Goal: Task Accomplishment & Management: Manage account settings

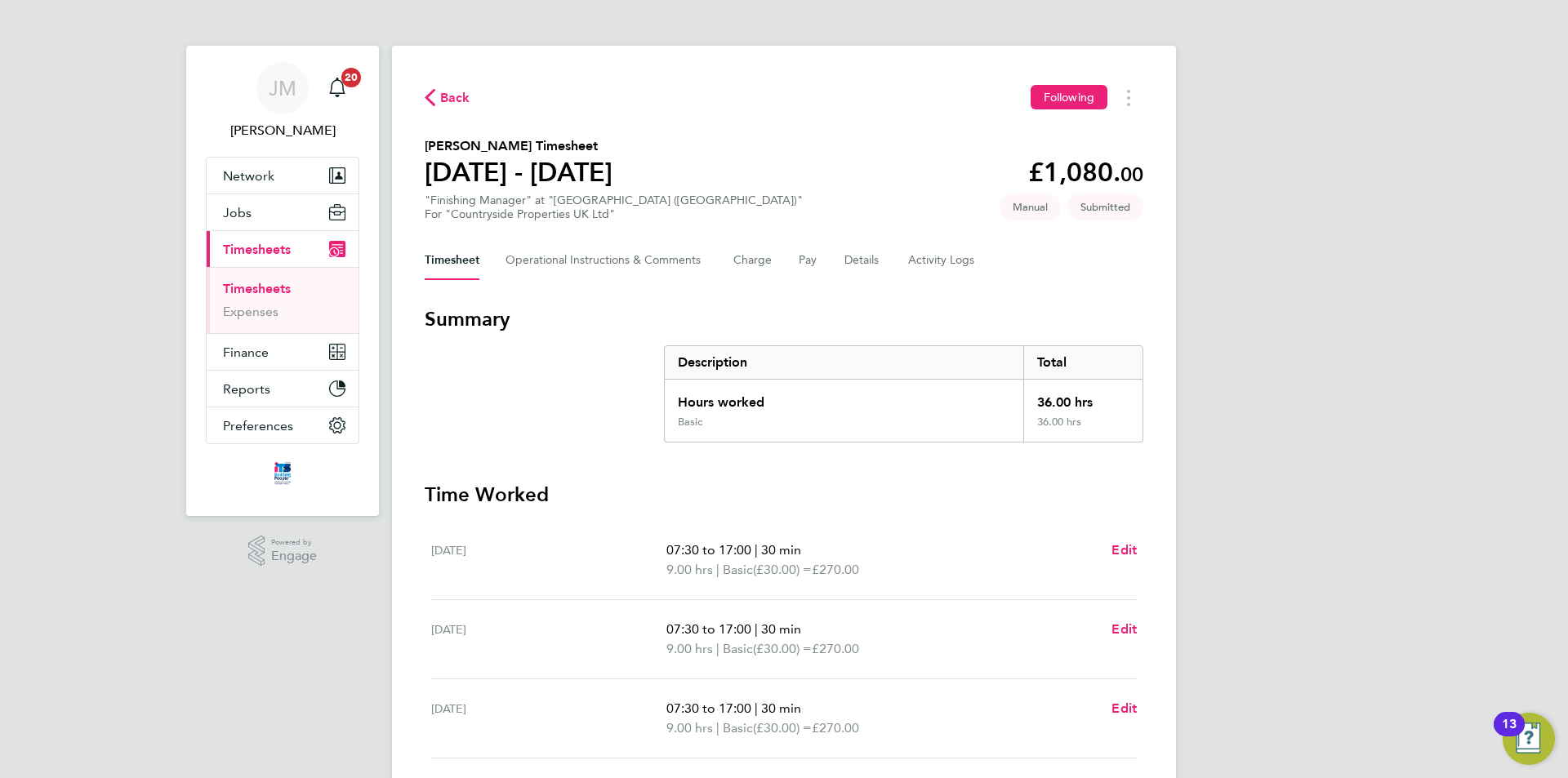
click at [266, 294] on link "Timesheets" at bounding box center [256, 288] width 67 height 16
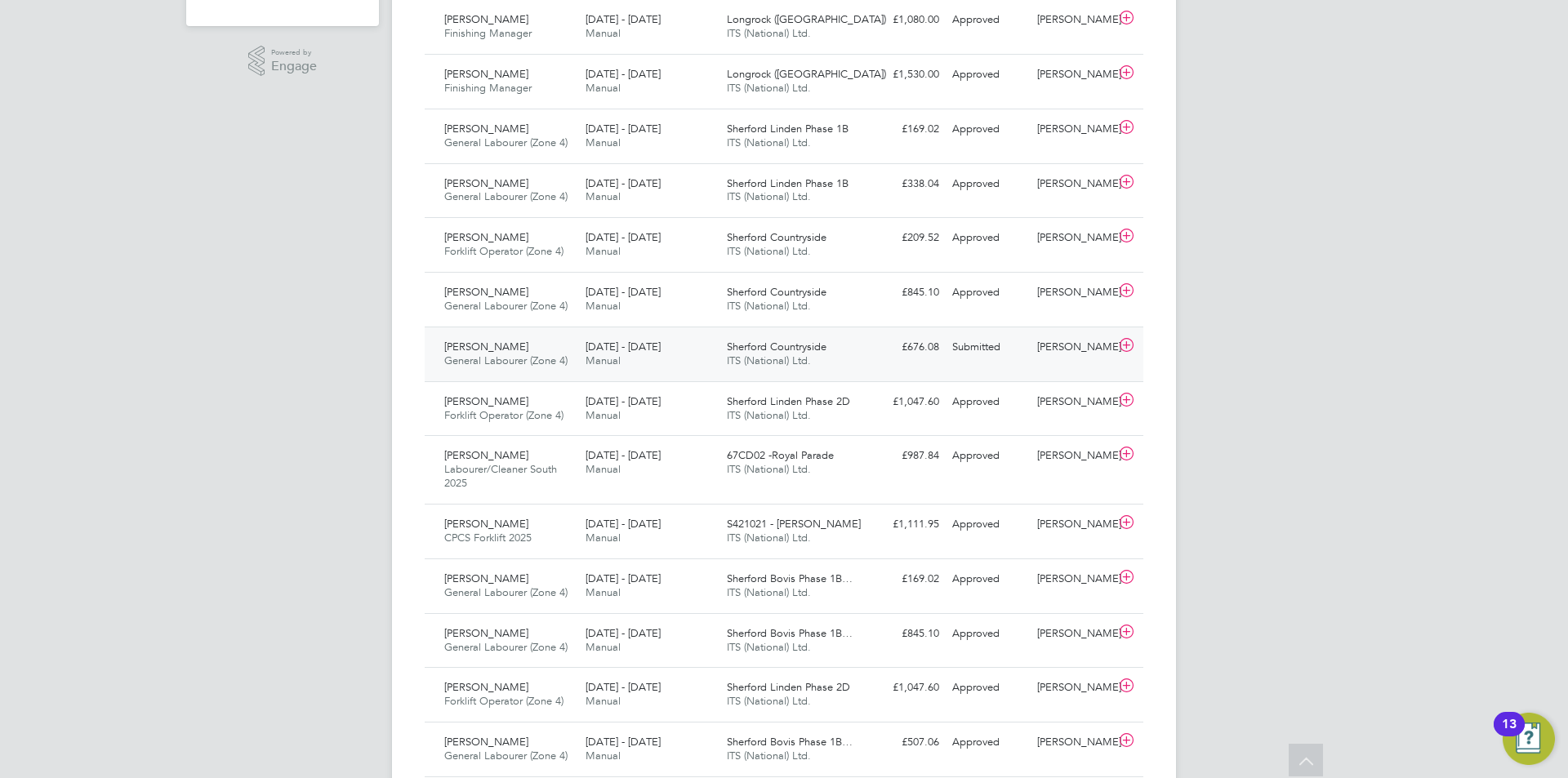
click at [1126, 343] on icon at bounding box center [1126, 345] width 21 height 13
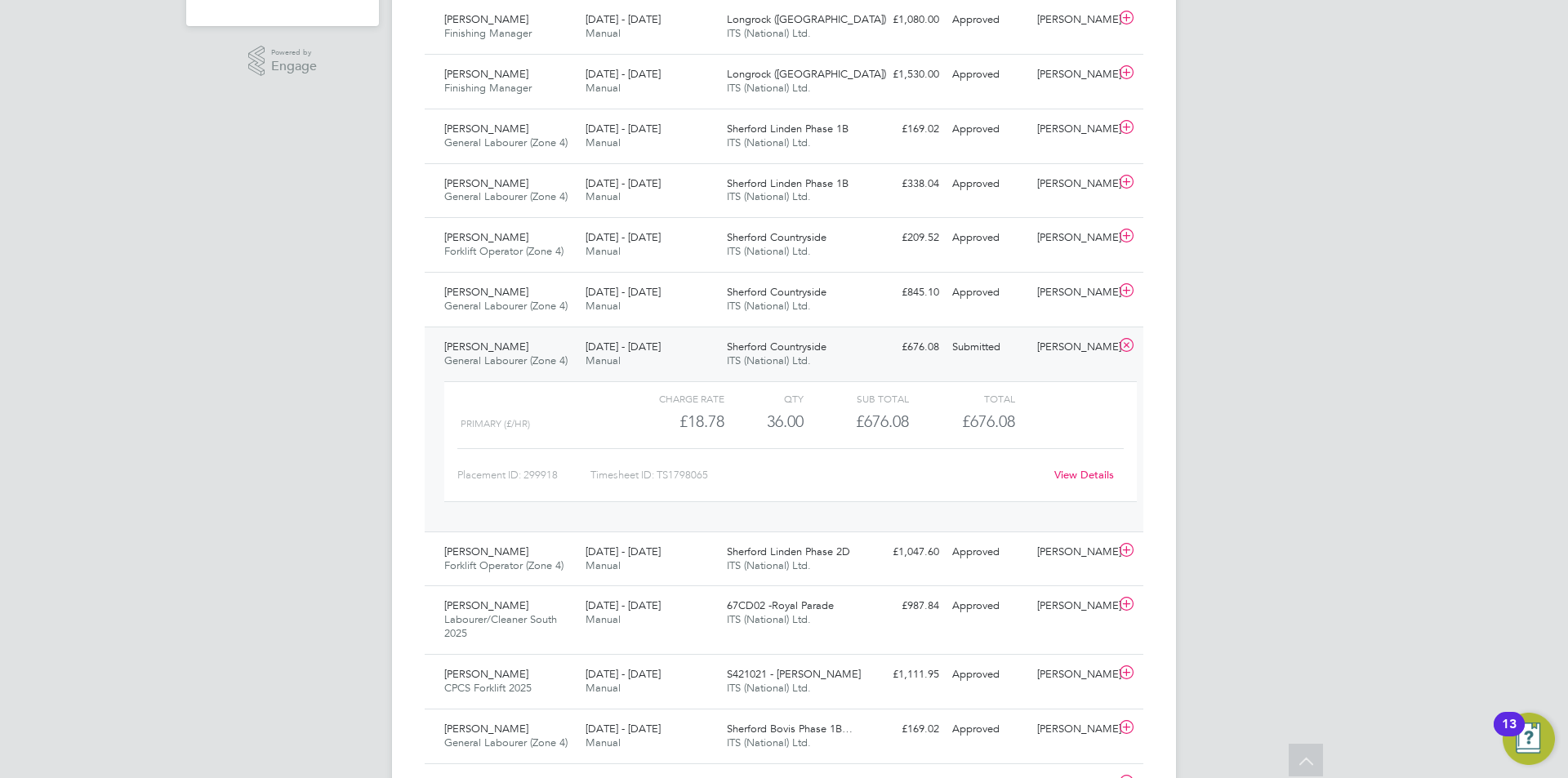
click at [817, 418] on div "£676.08" at bounding box center [856, 422] width 106 height 27
click at [1083, 476] on link "View Details" at bounding box center [1084, 474] width 60 height 14
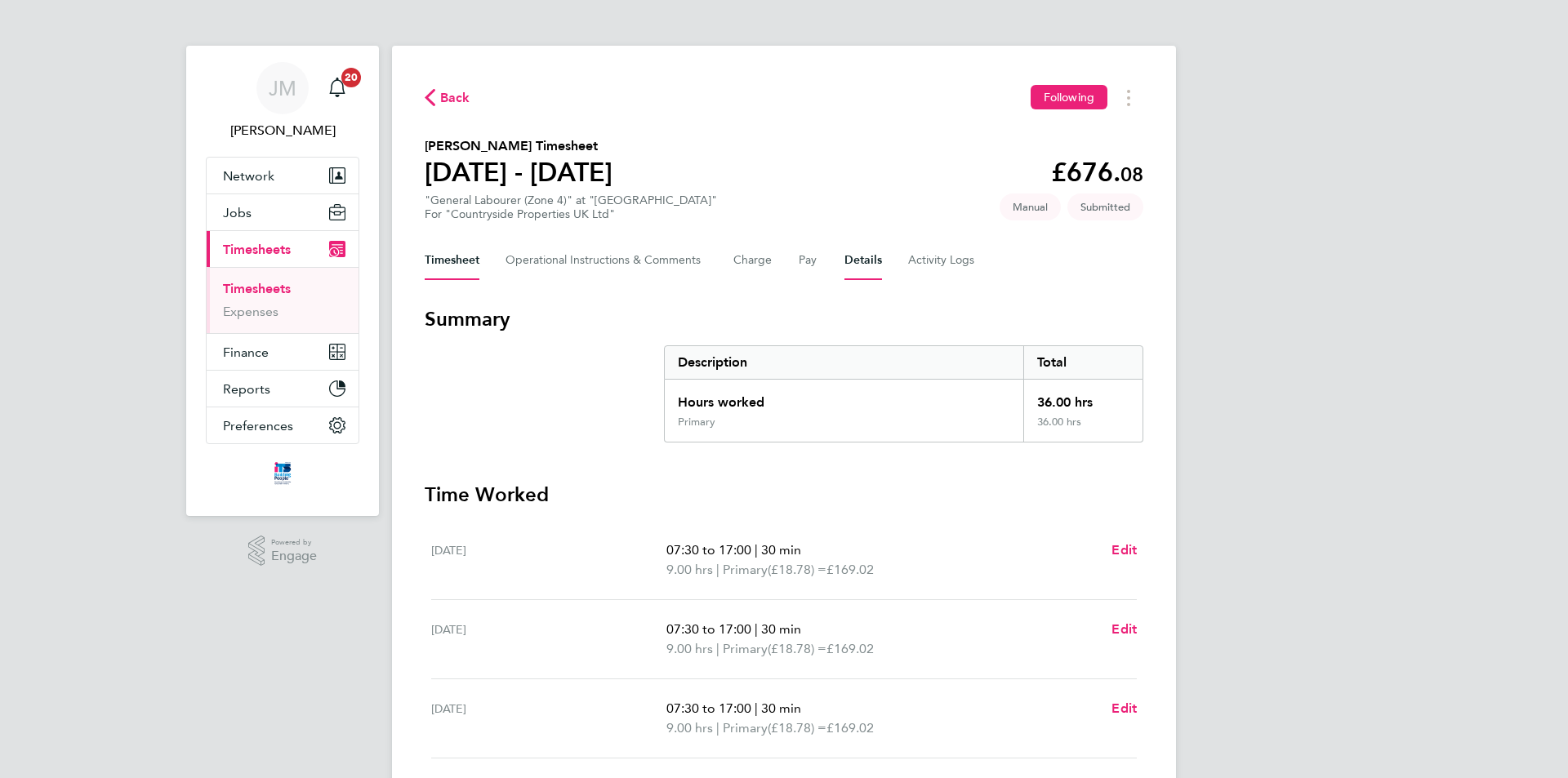
click at [853, 266] on button "Details" at bounding box center [864, 261] width 37 height 39
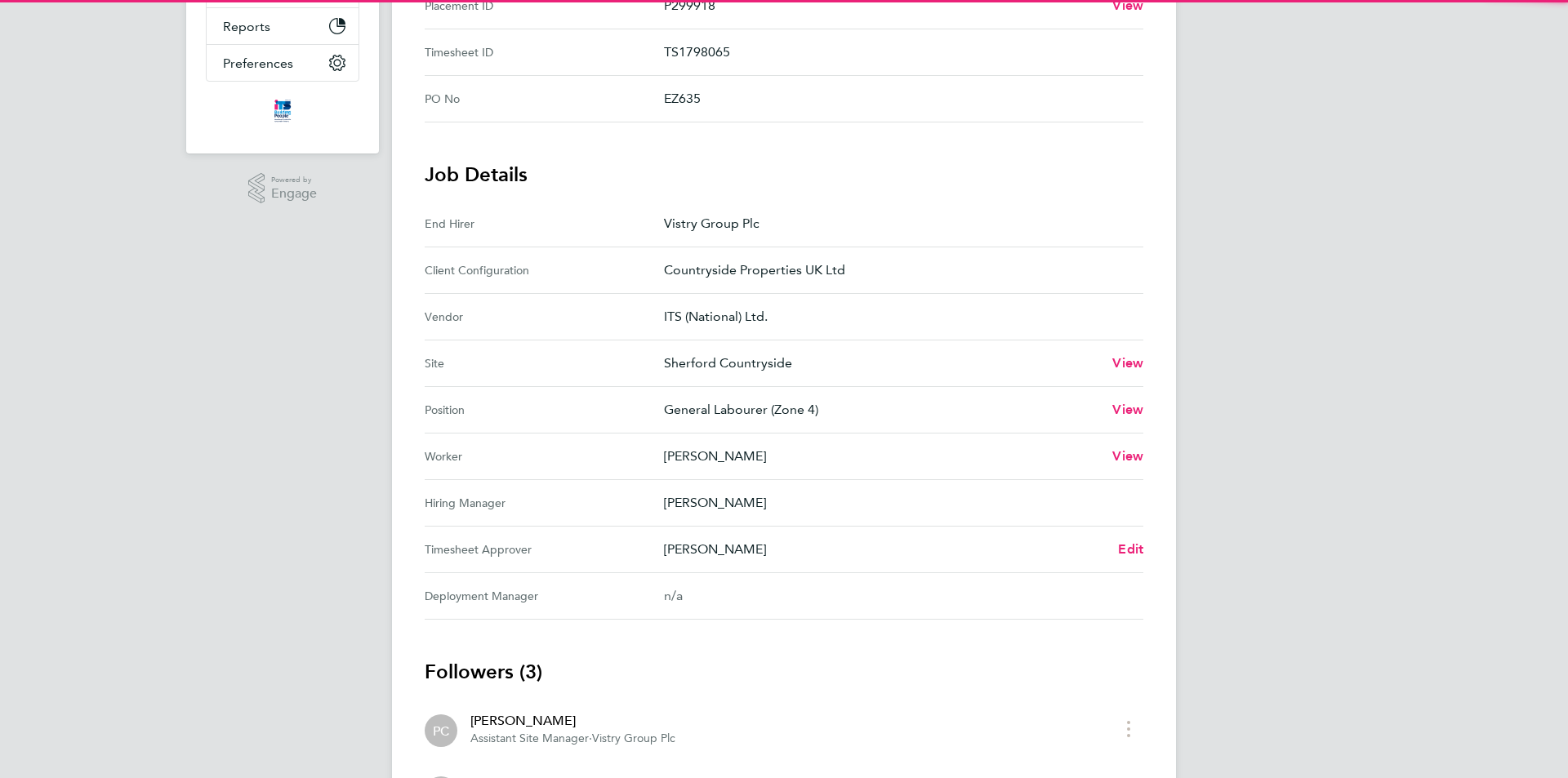
scroll to position [490, 0]
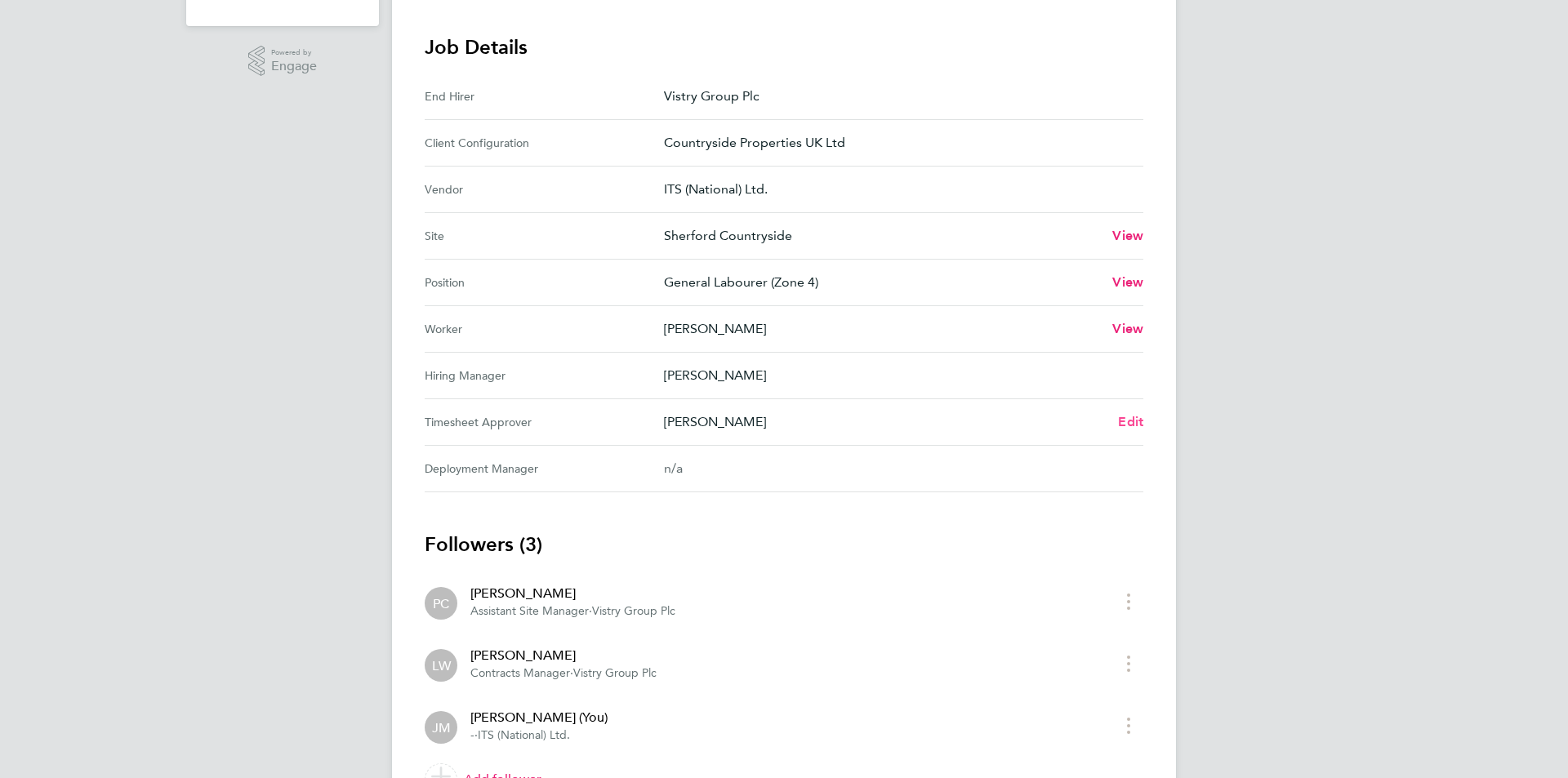
click at [1133, 424] on span "Edit" at bounding box center [1130, 422] width 25 height 16
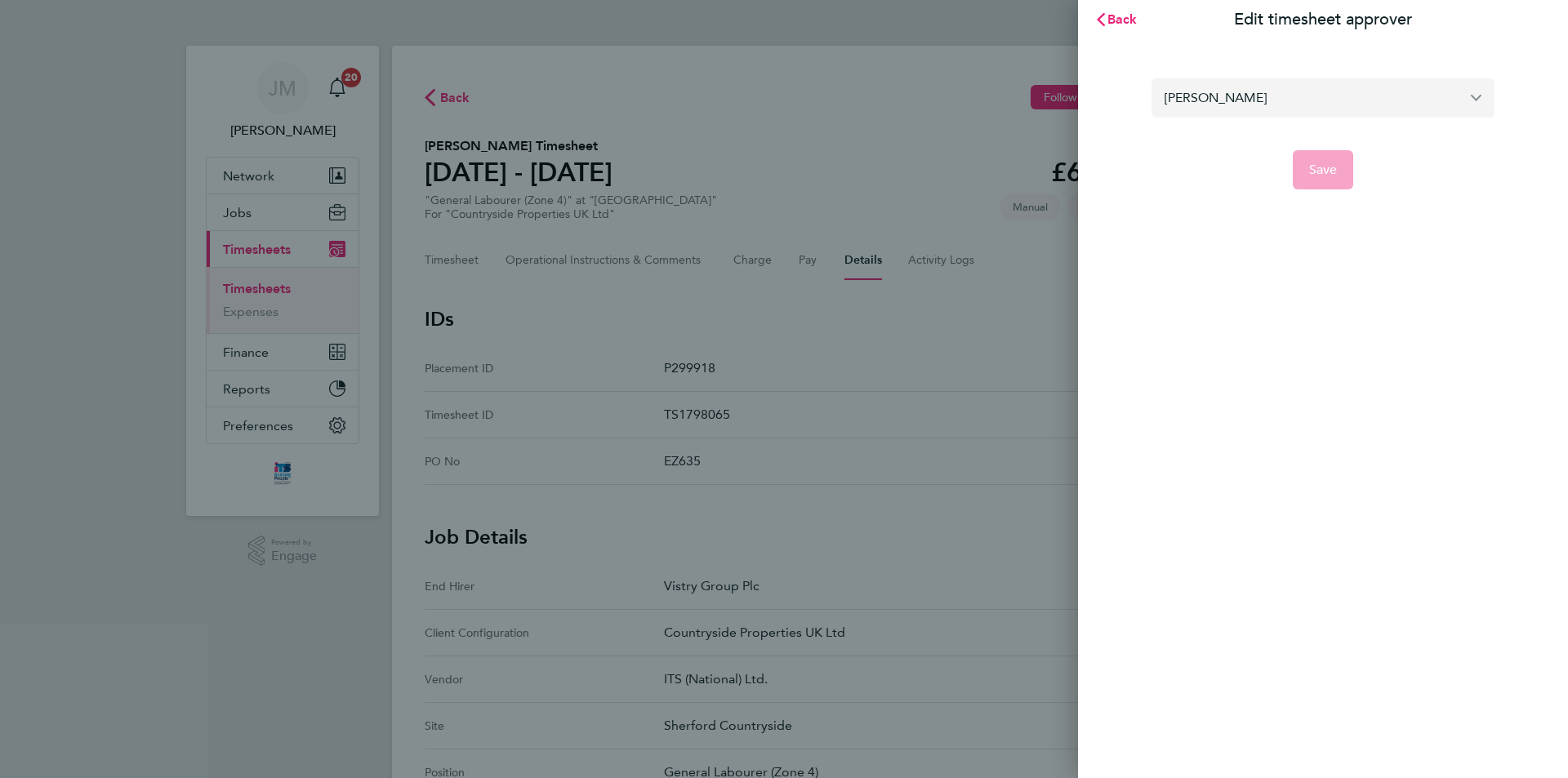
click at [1297, 106] on input "[PERSON_NAME]" at bounding box center [1323, 97] width 343 height 38
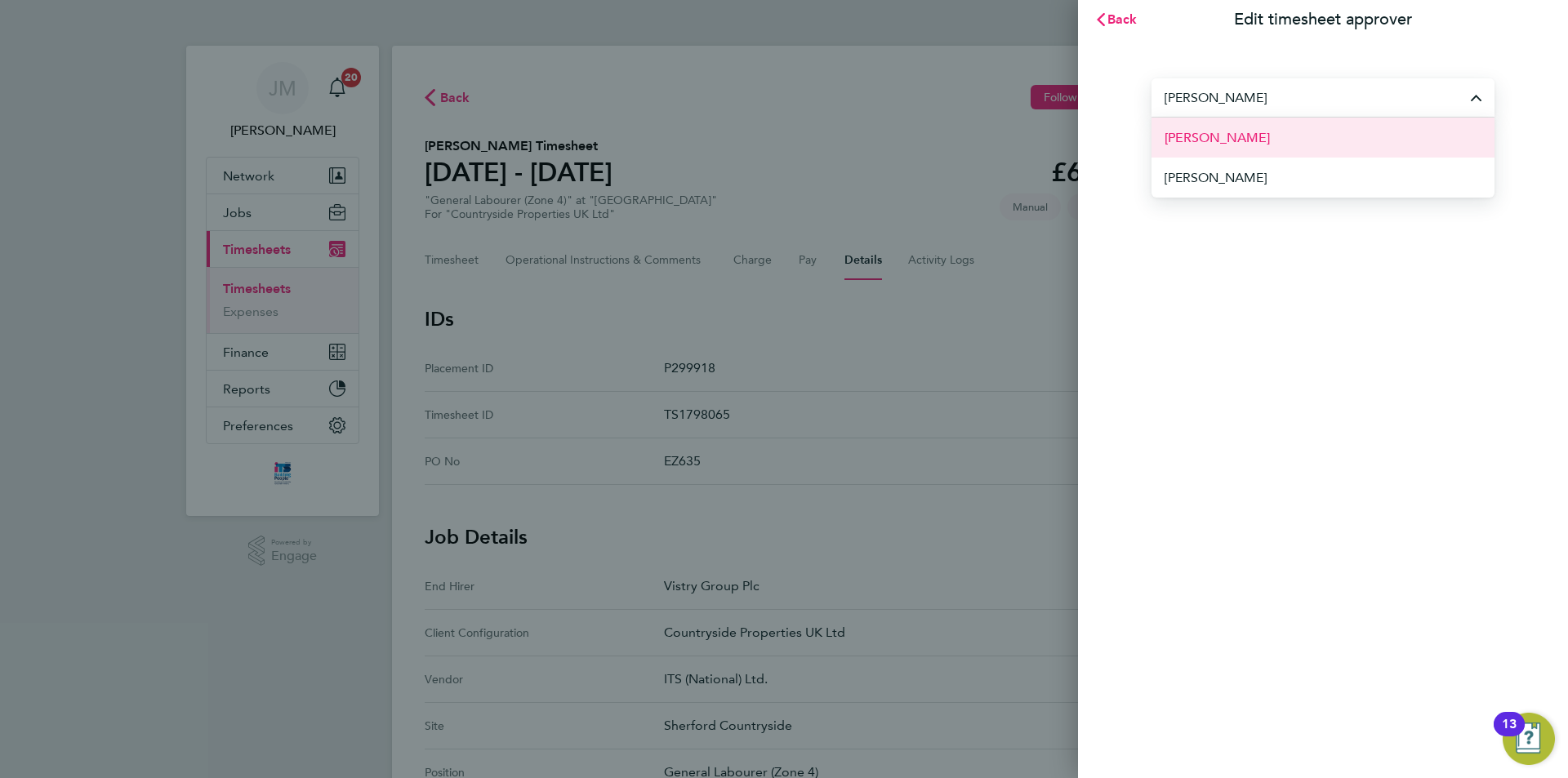
click at [1281, 132] on li "[PERSON_NAME]" at bounding box center [1323, 137] width 343 height 40
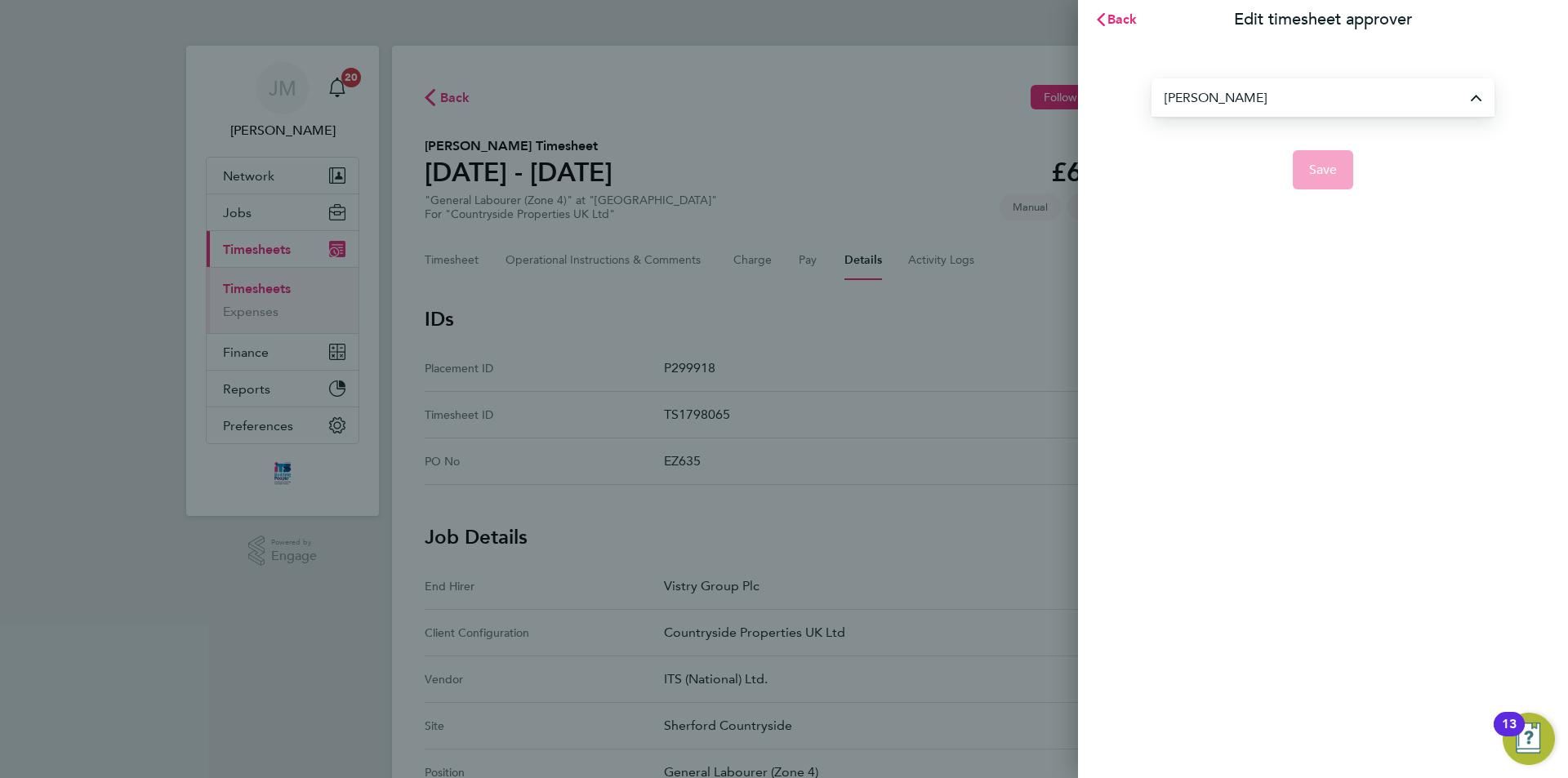
type input "[PERSON_NAME]"
click at [1331, 172] on span "Save" at bounding box center [1323, 169] width 29 height 16
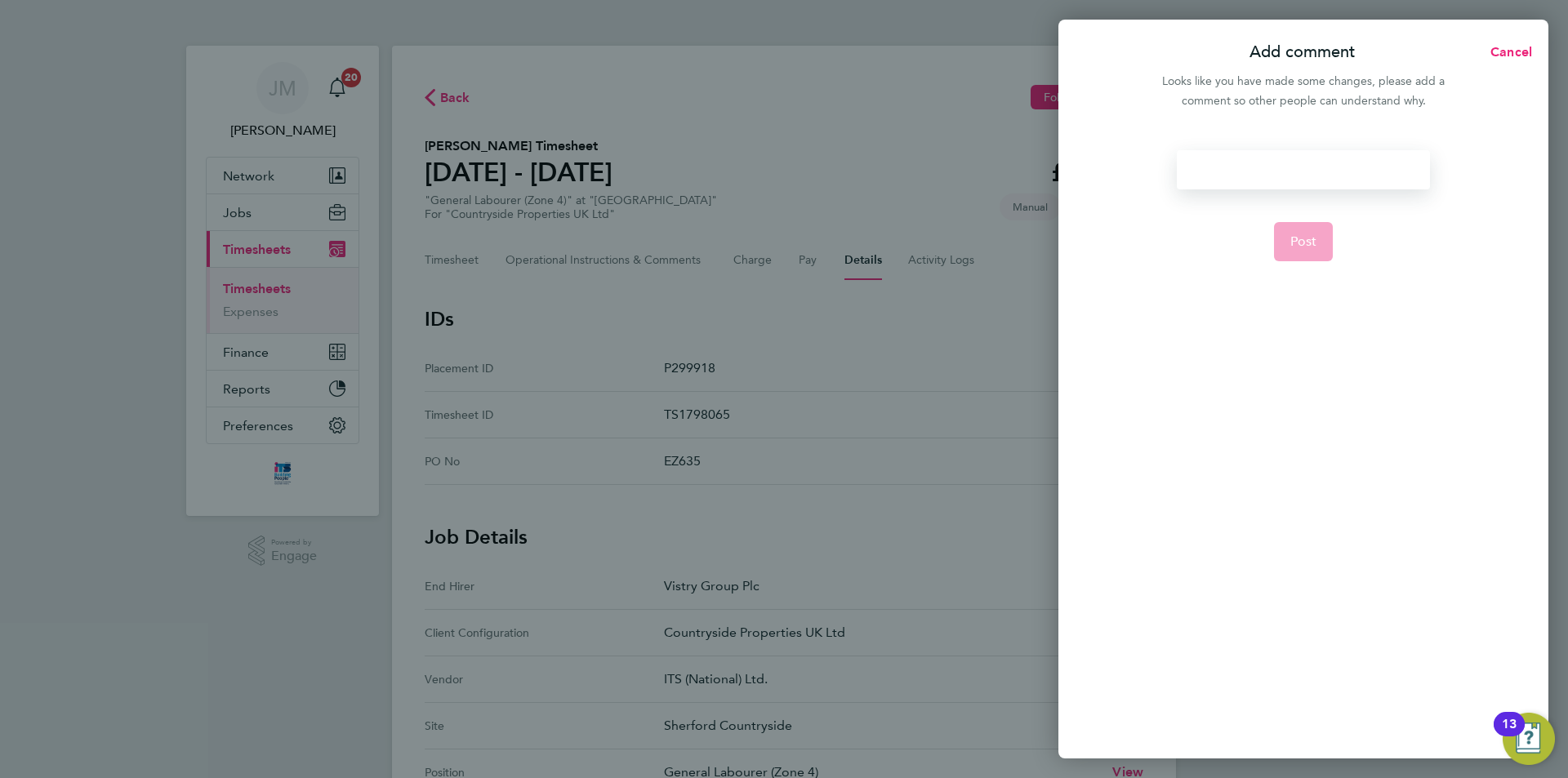
click at [1301, 177] on div at bounding box center [1303, 170] width 253 height 39
click at [1303, 171] on div at bounding box center [1303, 170] width 253 height 39
click at [1310, 245] on span "Post" at bounding box center [1303, 241] width 27 height 16
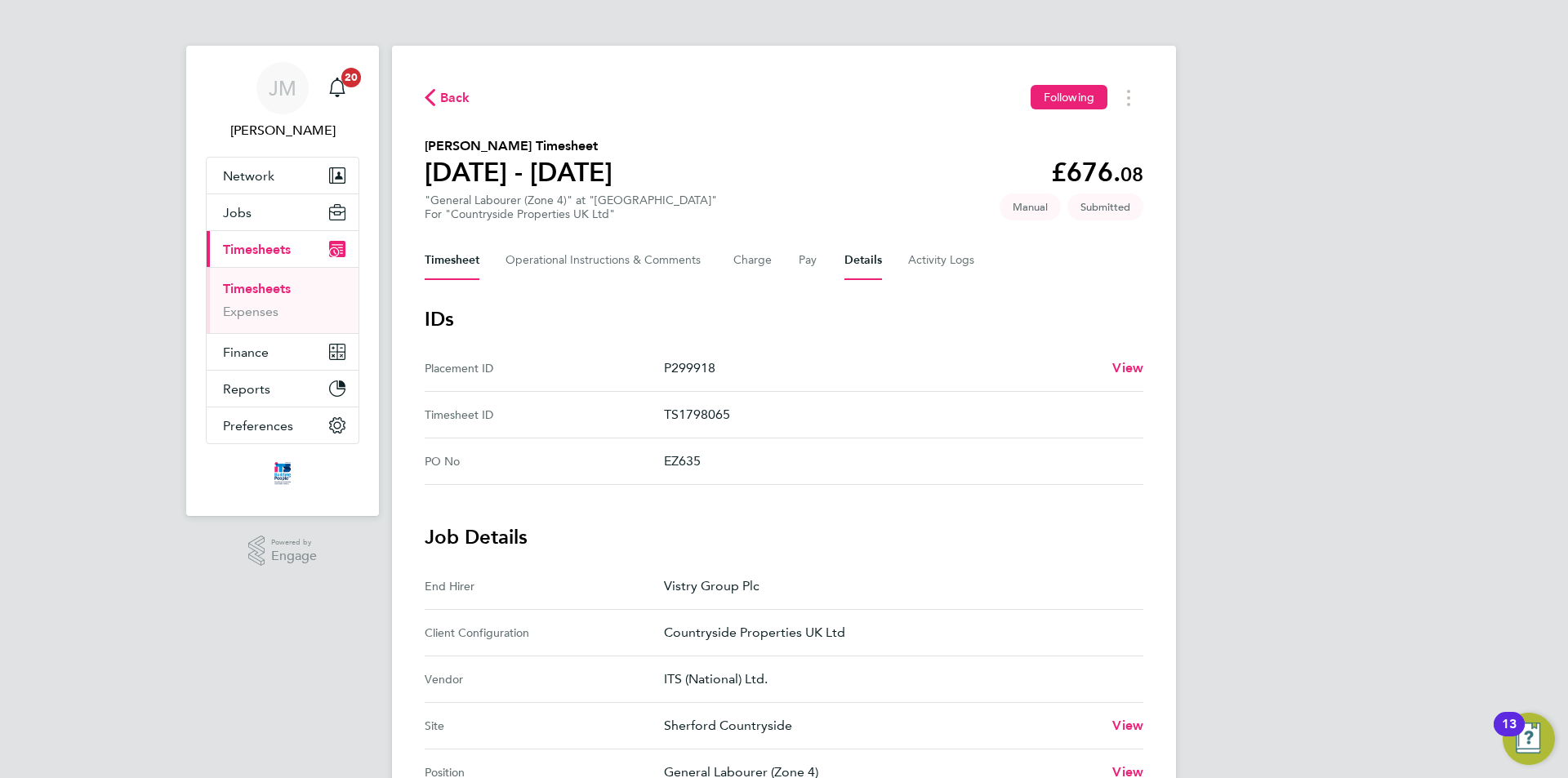
click at [458, 256] on button "Timesheet" at bounding box center [452, 261] width 54 height 39
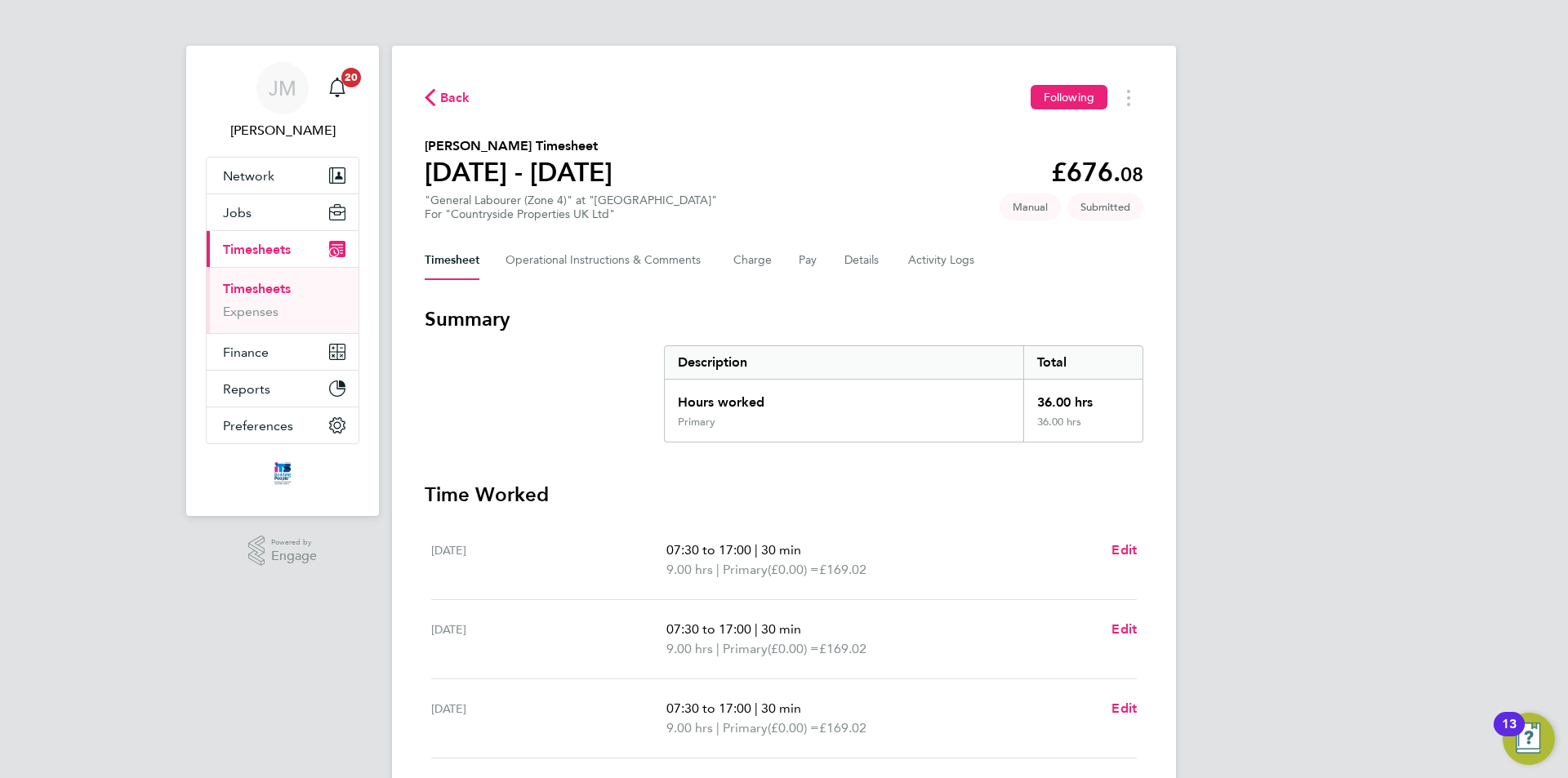
click at [277, 249] on span "Timesheets" at bounding box center [256, 249] width 67 height 16
click at [1132, 99] on button "Timesheets Menu" at bounding box center [1128, 97] width 29 height 25
click at [1056, 132] on link "Download timesheet" at bounding box center [1046, 134] width 196 height 33
